Goal: Check status: Check status

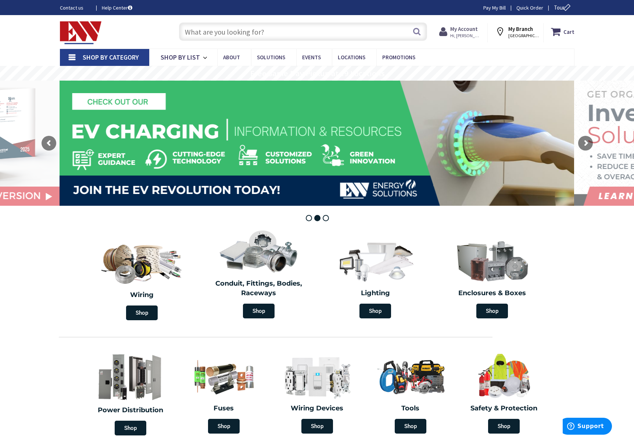
click at [458, 26] on strong "My Account" at bounding box center [464, 28] width 28 height 7
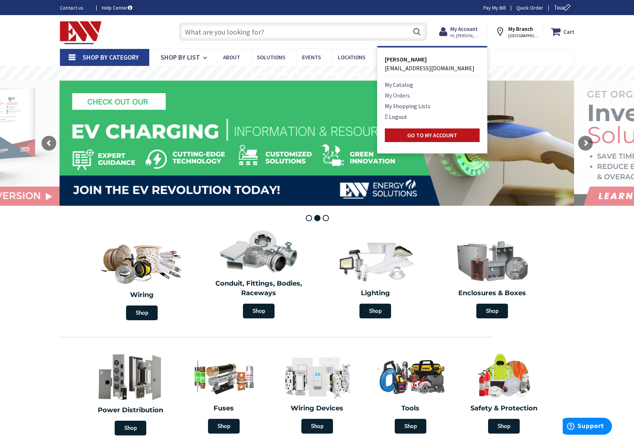
click at [393, 97] on link "My Orders" at bounding box center [397, 95] width 25 height 9
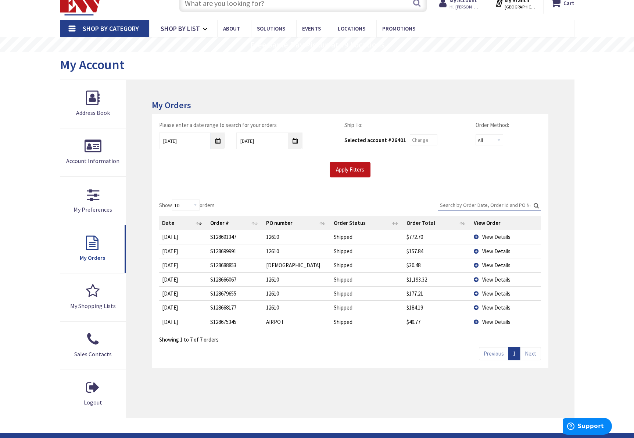
scroll to position [46, 0]
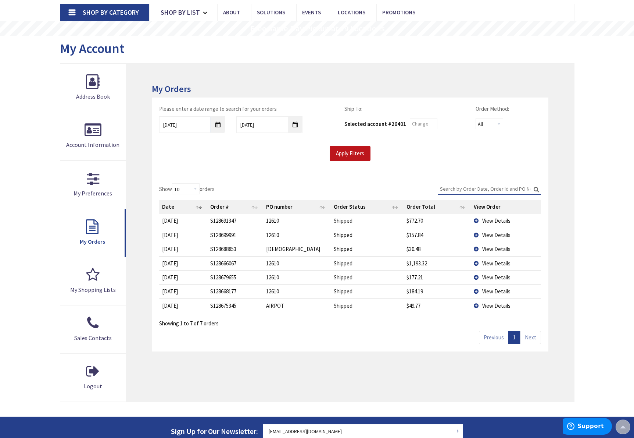
click at [272, 222] on td "12610" at bounding box center [297, 221] width 68 height 14
click at [477, 221] on td "View Details" at bounding box center [506, 221] width 70 height 14
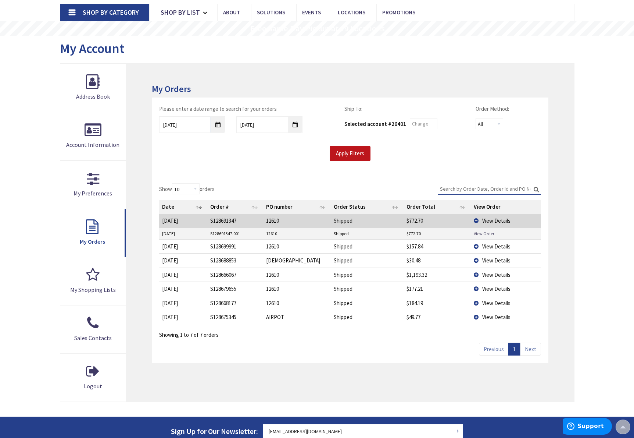
click at [477, 235] on link "View Order" at bounding box center [484, 233] width 21 height 6
click at [476, 246] on td "View Details" at bounding box center [506, 246] width 70 height 14
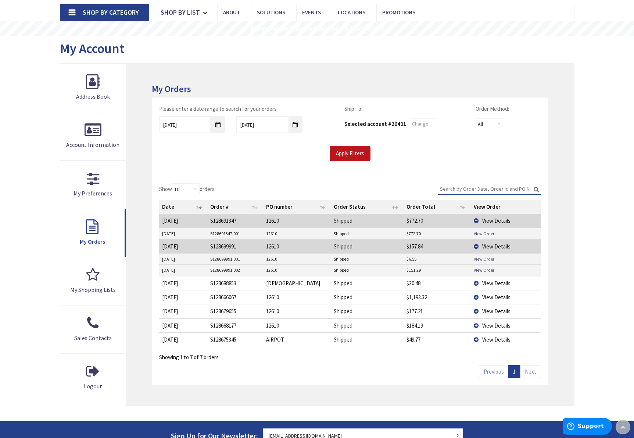
click at [480, 260] on link "View Order" at bounding box center [484, 259] width 21 height 6
click at [479, 272] on link "View Order" at bounding box center [484, 270] width 21 height 6
click at [484, 236] on link "View Order" at bounding box center [484, 233] width 21 height 6
click at [484, 273] on link "View Order" at bounding box center [484, 270] width 21 height 6
click at [476, 221] on td "View Details" at bounding box center [506, 221] width 70 height 14
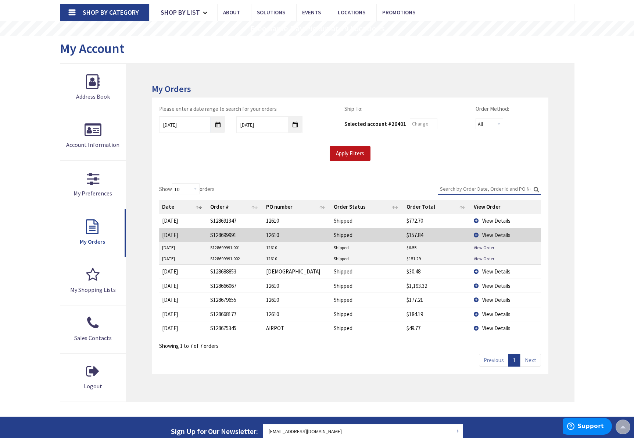
click at [477, 237] on td "View Details" at bounding box center [506, 235] width 70 height 14
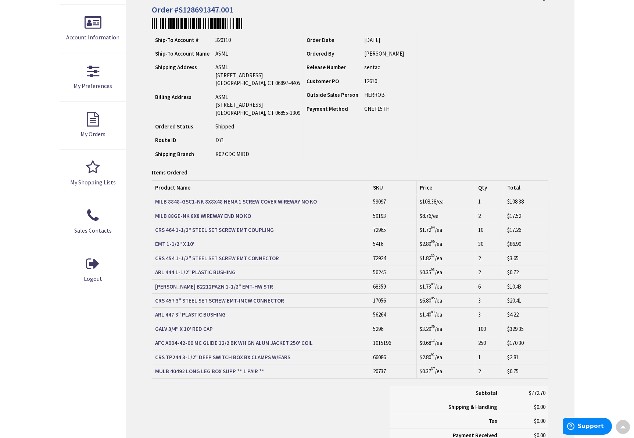
scroll to position [139, 0]
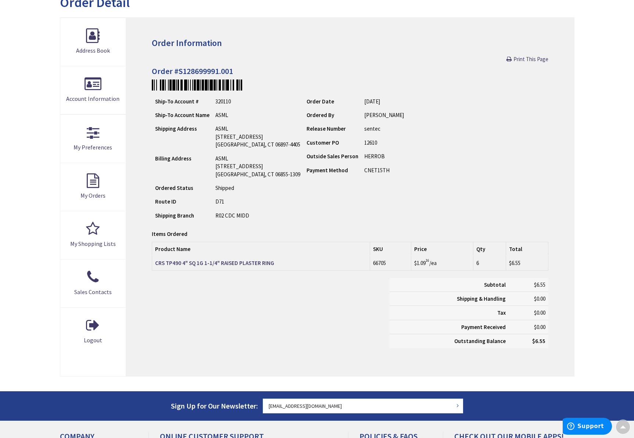
scroll to position [93, 0]
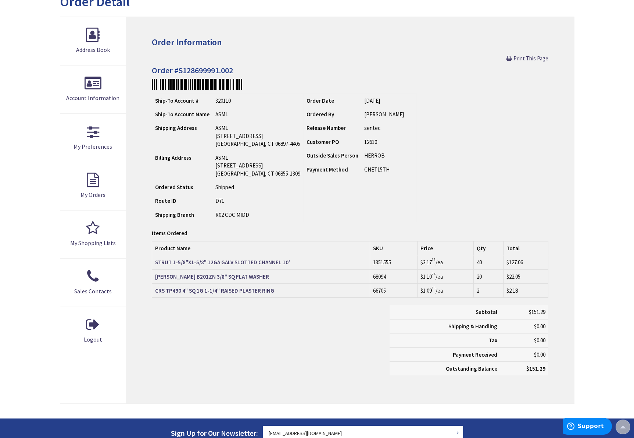
scroll to position [47, 0]
